Goal: Task Accomplishment & Management: Manage account settings

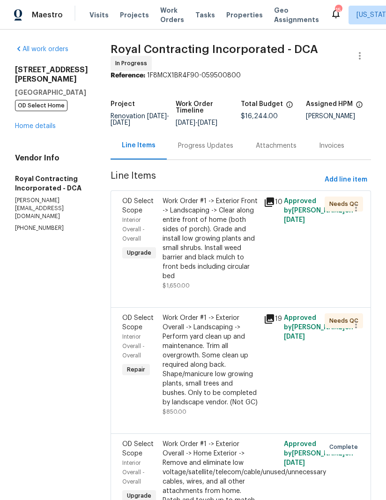
click at [160, 404] on div "OD Select Scope Interior Overall - Overall Repair" at bounding box center [140, 364] width 40 height 109
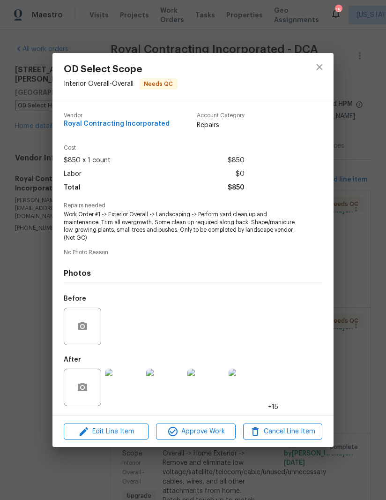
click at [368, 268] on div "OD Select Scope Interior Overall - Overall Needs QC Vendor Royal Contracting In…" at bounding box center [193, 250] width 386 height 500
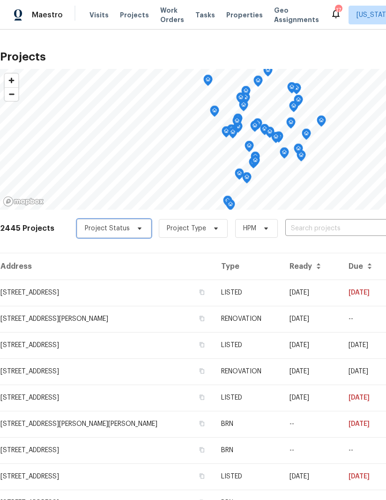
click at [89, 226] on span "Project Status" at bounding box center [107, 228] width 45 height 9
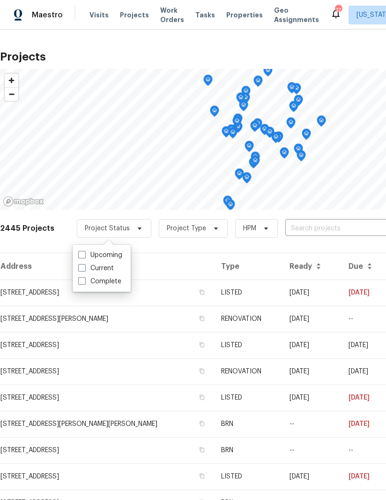
click at [94, 19] on span "Visits" at bounding box center [99, 14] width 19 height 9
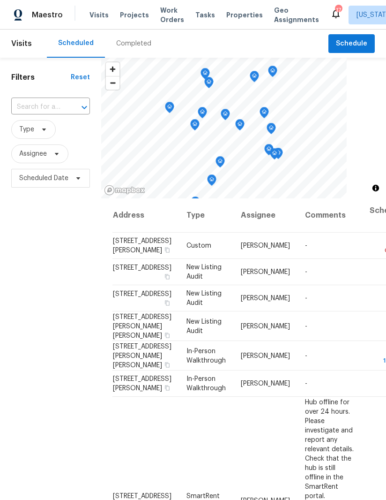
click at [136, 44] on div "Completed" at bounding box center [133, 43] width 35 height 9
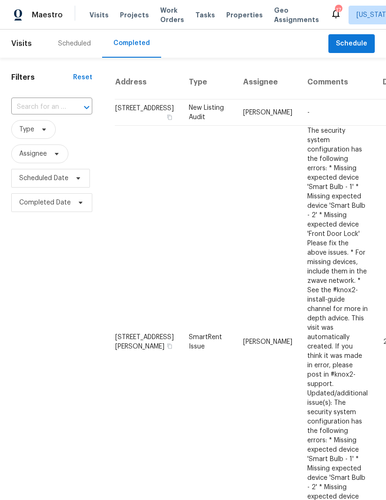
click at [78, 45] on div "Scheduled" at bounding box center [74, 43] width 33 height 9
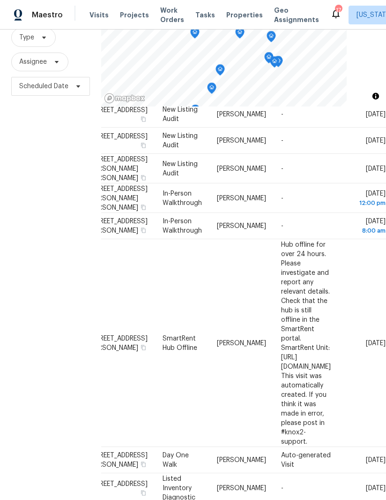
scroll to position [64, 99]
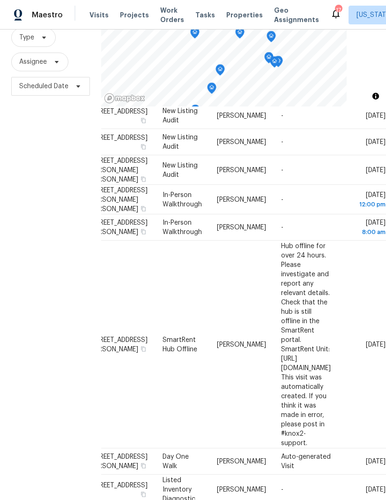
click at [0, 0] on icon at bounding box center [0, 0] width 0 height 0
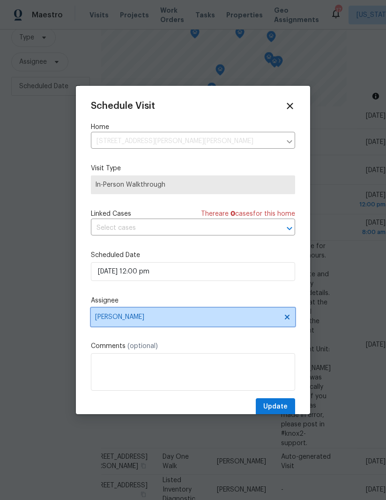
click at [289, 319] on icon at bounding box center [287, 317] width 5 height 5
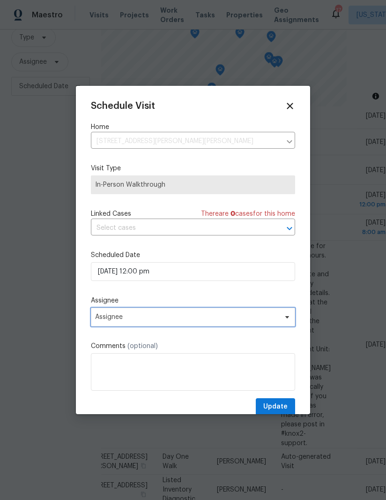
click at [168, 318] on span "Assignee" at bounding box center [187, 317] width 184 height 8
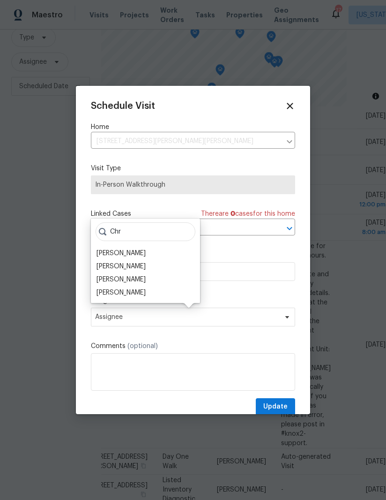
type input "Chr"
click at [156, 293] on div "Christopher Pace" at bounding box center [146, 292] width 104 height 13
click at [160, 292] on div "Christopher Pace" at bounding box center [146, 292] width 104 height 13
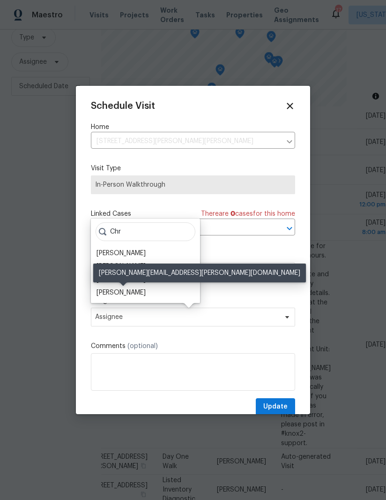
click at [127, 291] on div "Christopher Pace" at bounding box center [121, 292] width 49 height 9
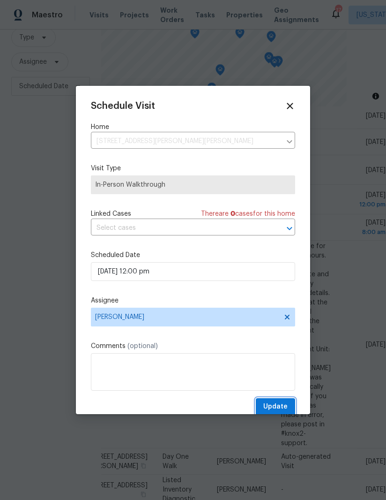
click at [285, 405] on span "Update" at bounding box center [275, 407] width 24 height 12
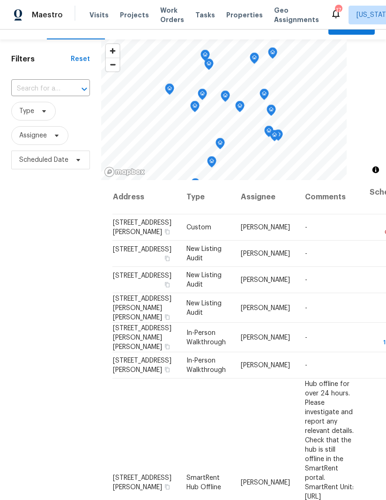
scroll to position [19, 0]
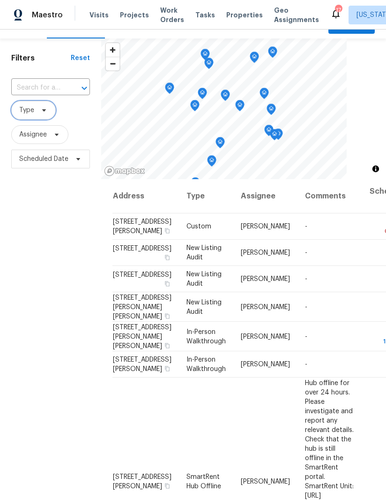
click at [44, 109] on icon at bounding box center [44, 110] width 8 height 8
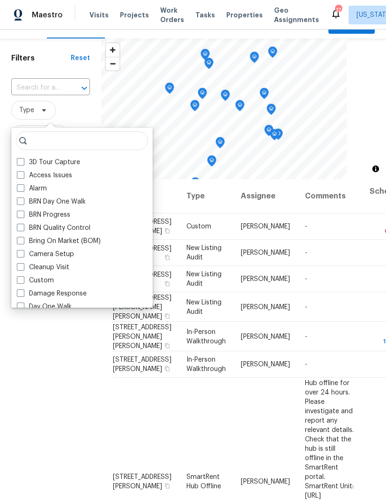
click at [81, 113] on span "Type" at bounding box center [50, 110] width 79 height 19
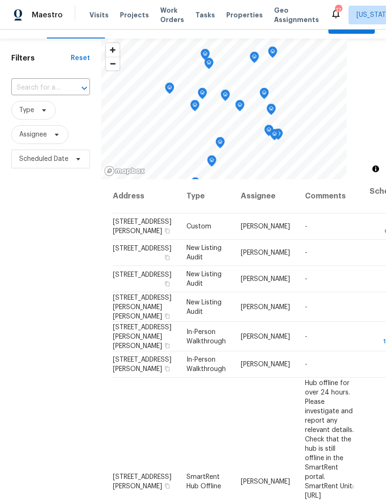
click at [100, 15] on span "Visits" at bounding box center [99, 14] width 19 height 9
click at [96, 15] on span "Visits" at bounding box center [99, 14] width 19 height 9
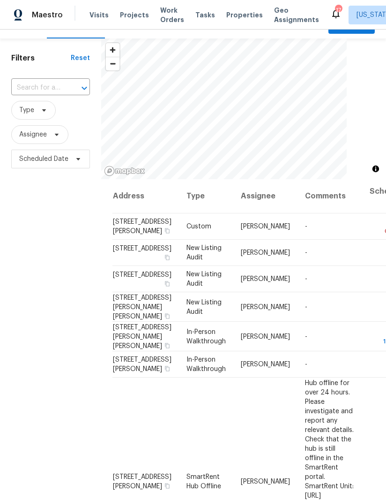
click at [107, 11] on div "Visits Projects Work Orders Tasks Properties Geo Assignments" at bounding box center [210, 15] width 241 height 19
click at [106, 11] on div "Visits Projects Work Orders Tasks Properties Geo Assignments" at bounding box center [210, 15] width 241 height 19
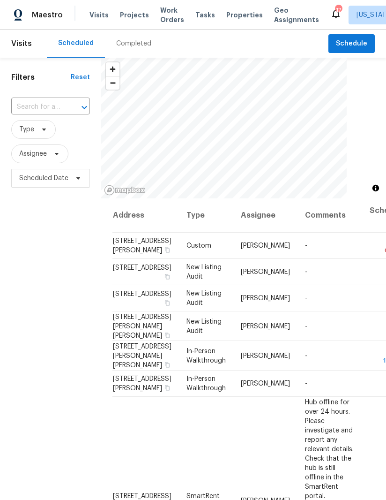
click at [94, 15] on span "Visits" at bounding box center [99, 14] width 19 height 9
click at [133, 15] on span "Projects" at bounding box center [134, 14] width 29 height 9
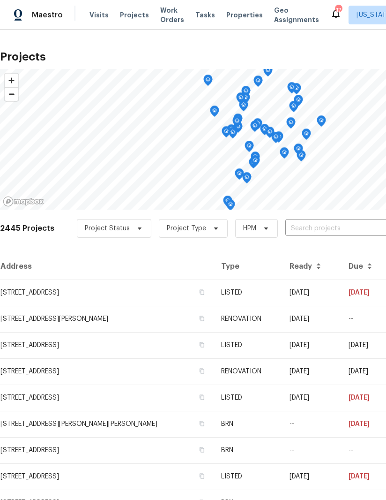
click at [306, 227] on input "text" at bounding box center [339, 228] width 107 height 15
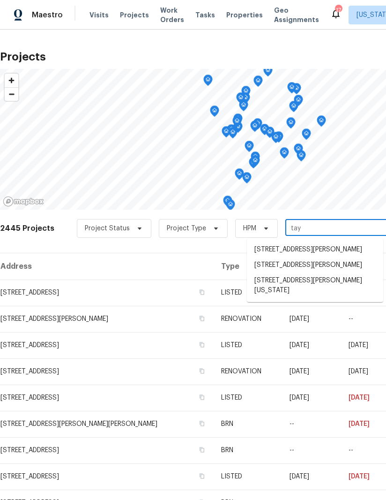
type input "tayl"
click at [327, 271] on li "3252 Tayloe Ct, Herndon, VA 20171" at bounding box center [315, 264] width 136 height 15
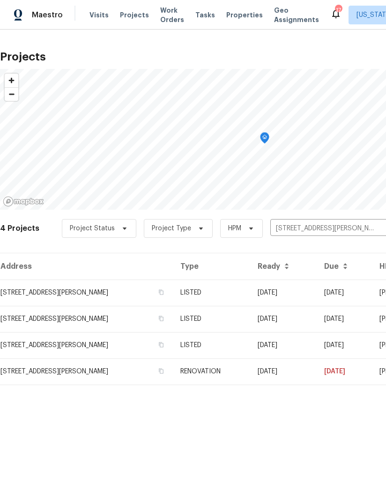
click at [64, 295] on td "3252 Tayloe Ct, Herndon, VA 20171" at bounding box center [86, 292] width 173 height 26
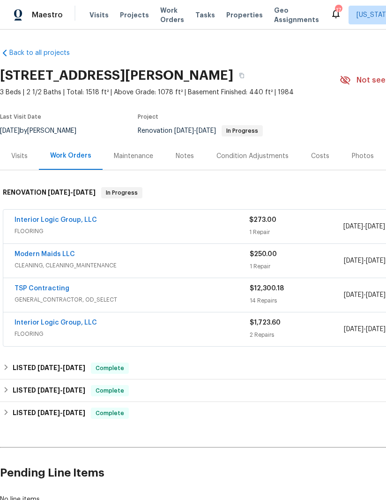
click at [18, 160] on div "Visits" at bounding box center [19, 155] width 16 height 9
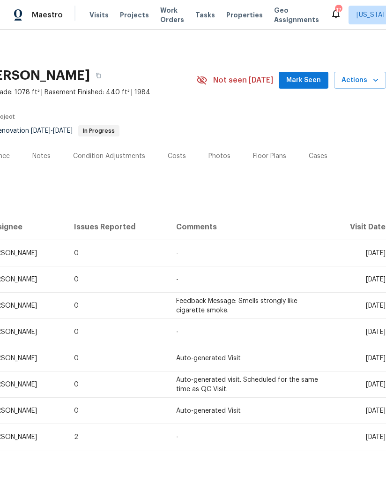
scroll to position [0, 143]
click at [355, 85] on span "Actions" at bounding box center [360, 81] width 37 height 12
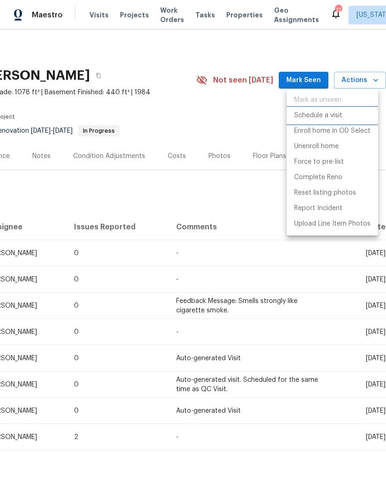
click at [339, 113] on p "Schedule a visit" at bounding box center [318, 116] width 48 height 10
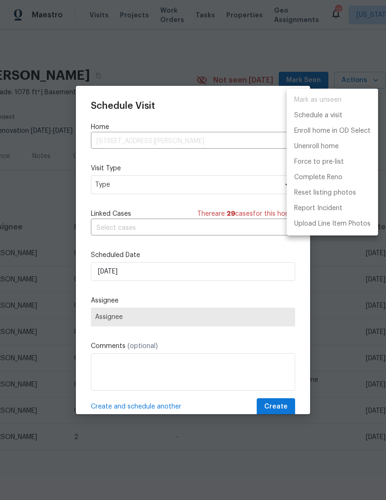
click at [204, 246] on div at bounding box center [193, 250] width 386 height 500
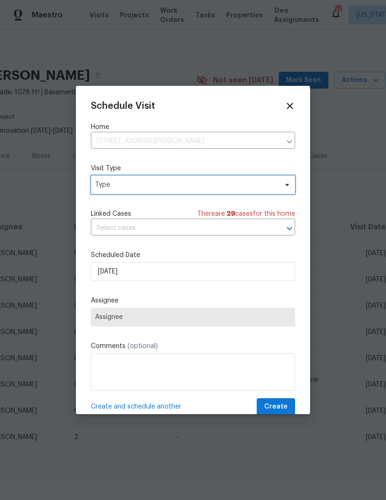
click at [221, 186] on span "Type" at bounding box center [186, 184] width 182 height 9
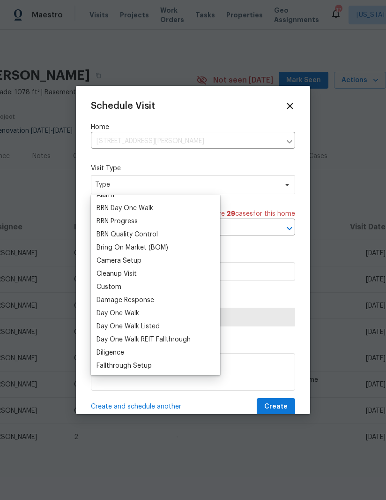
scroll to position [66, 0]
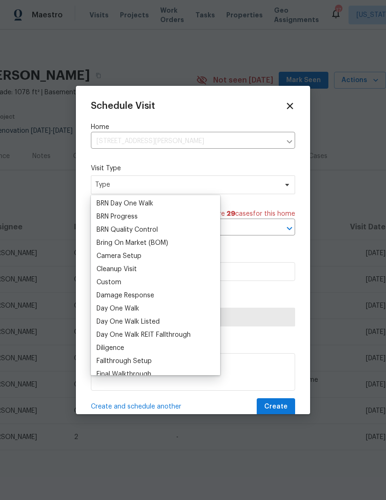
click at [120, 283] on div "Custom" at bounding box center [109, 282] width 25 height 9
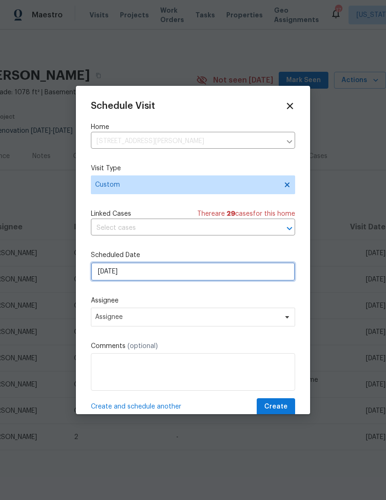
click at [210, 270] on input "10/14/2025" at bounding box center [193, 271] width 204 height 19
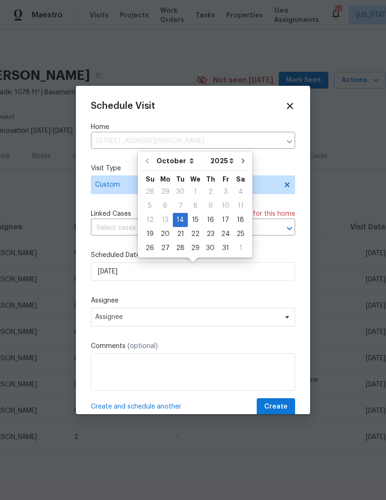
click at [223, 294] on div "Schedule Visit Home 3252 Tayloe Ct, Herndon, VA 20171 ​ Visit Type Custom Linke…" at bounding box center [193, 258] width 204 height 315
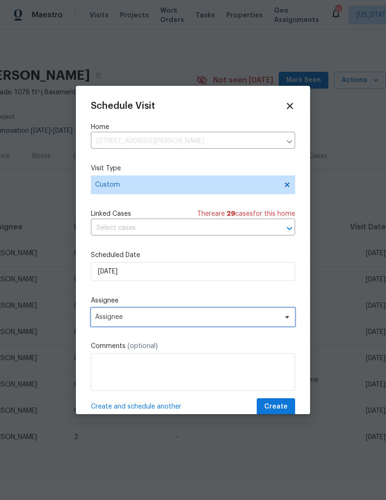
click at [244, 321] on span "Assignee" at bounding box center [187, 317] width 184 height 8
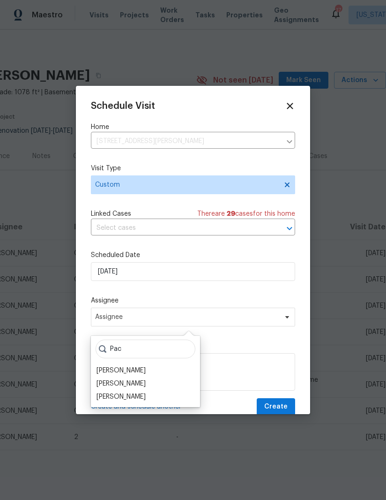
scroll to position [14, 0]
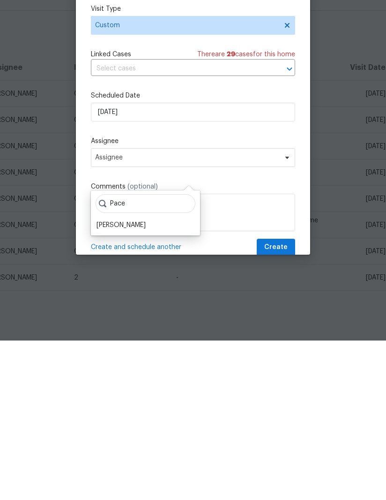
type input "Pace"
click at [146, 380] on div "Christopher Pace" at bounding box center [121, 384] width 49 height 9
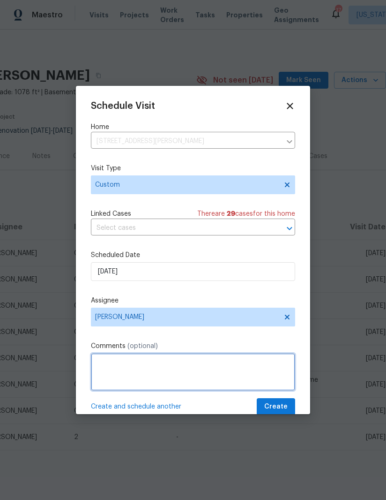
click at [149, 360] on textarea at bounding box center [193, 372] width 204 height 38
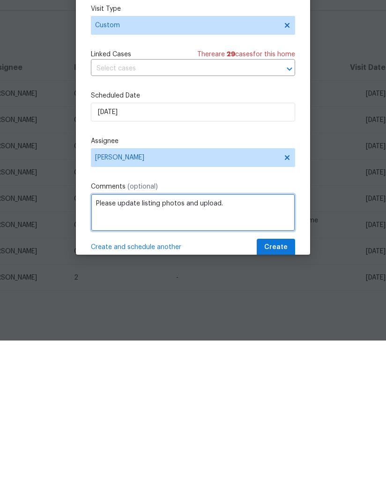
type textarea "Please update listing photos and upload."
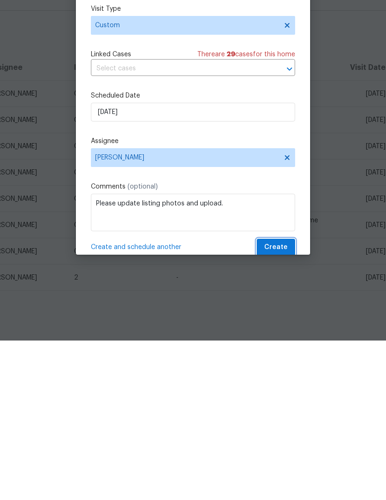
click at [279, 398] on button "Create" at bounding box center [276, 406] width 38 height 17
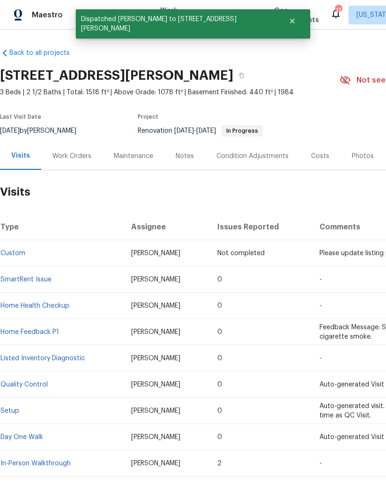
scroll to position [0, 0]
click at [70, 151] on div "Work Orders" at bounding box center [72, 155] width 39 height 9
